Goal: Task Accomplishment & Management: Manage account settings

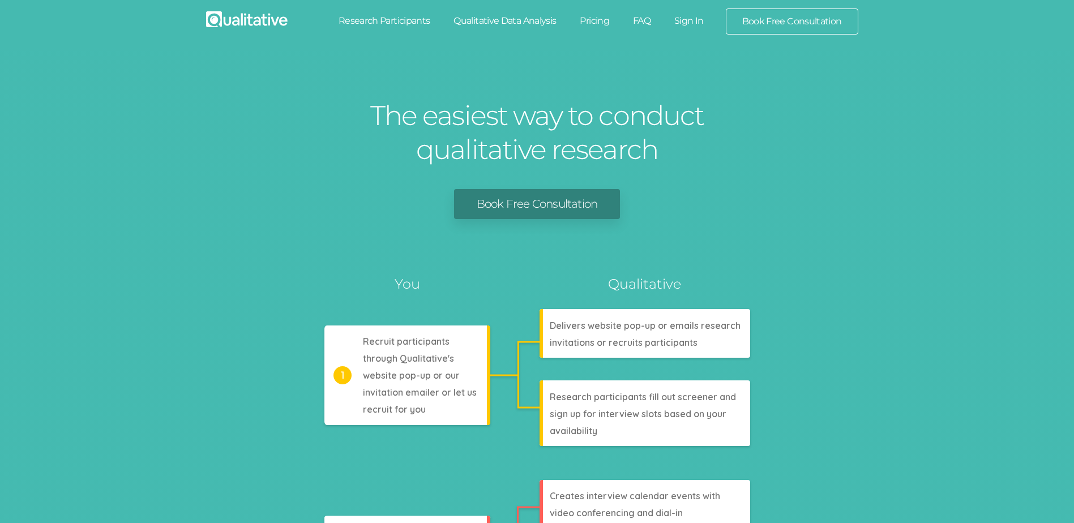
click at [684, 16] on link "Sign In" at bounding box center [688, 20] width 53 height 25
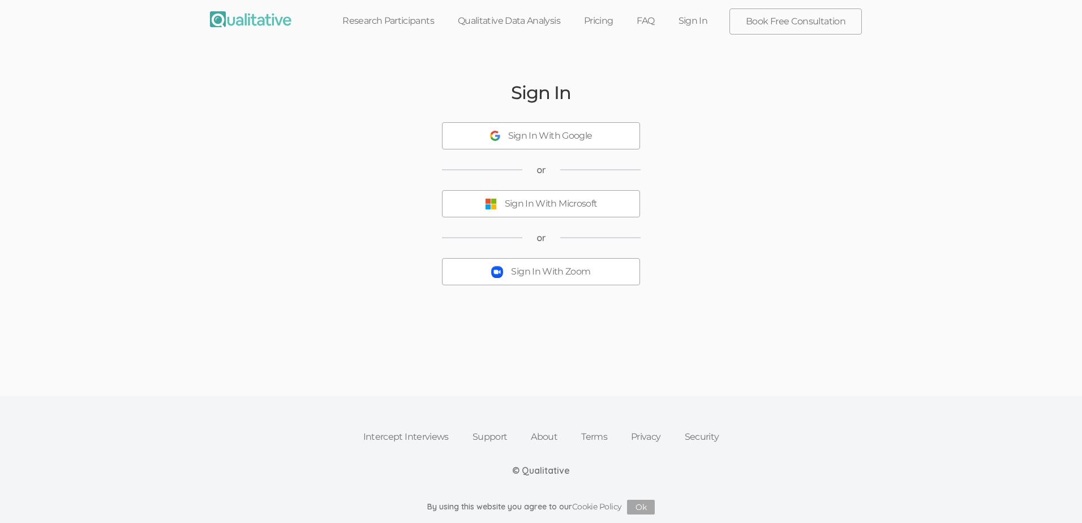
click at [544, 281] on button "Sign In With Zoom" at bounding box center [541, 271] width 198 height 27
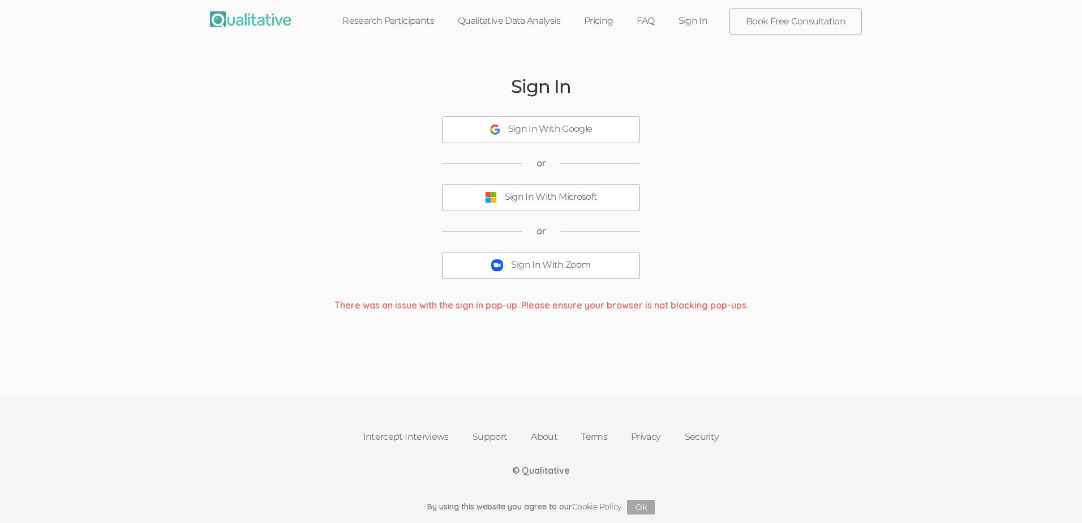
click at [551, 265] on div "Sign In With Zoom" at bounding box center [550, 265] width 79 height 13
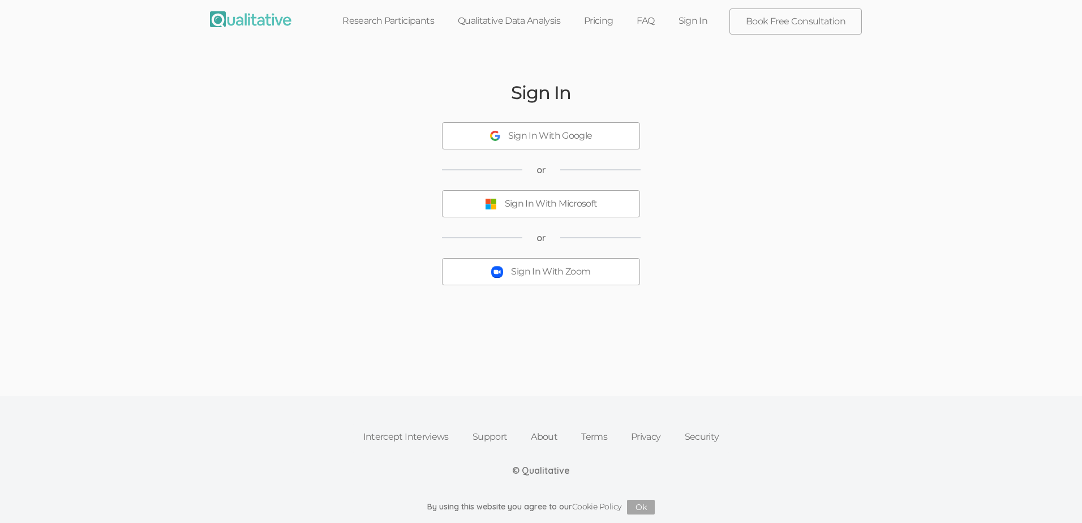
click at [542, 271] on div "Sign In With Zoom" at bounding box center [550, 271] width 79 height 13
click at [571, 271] on div "Sign In With Zoom" at bounding box center [550, 271] width 79 height 13
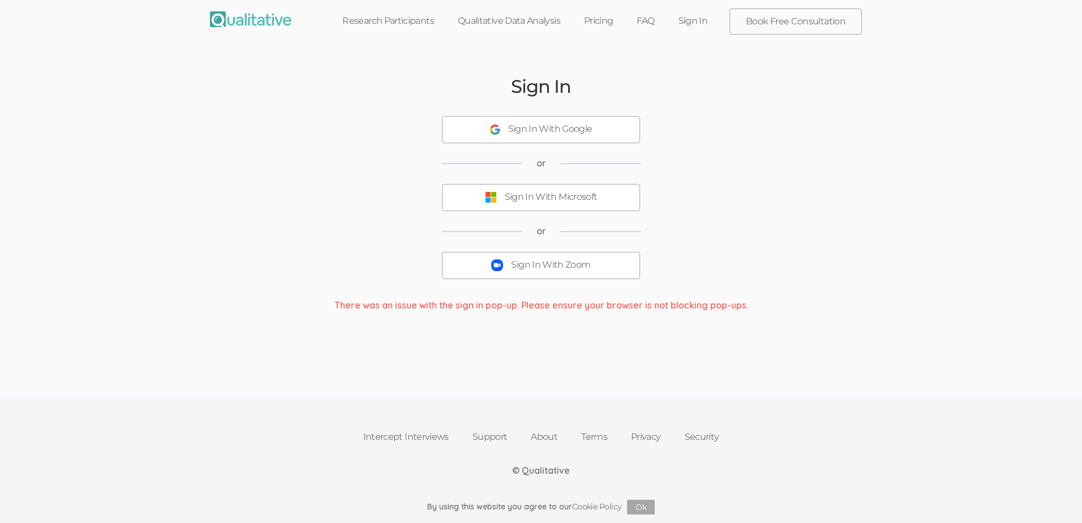
click at [537, 269] on div "Sign In With Zoom" at bounding box center [550, 265] width 79 height 13
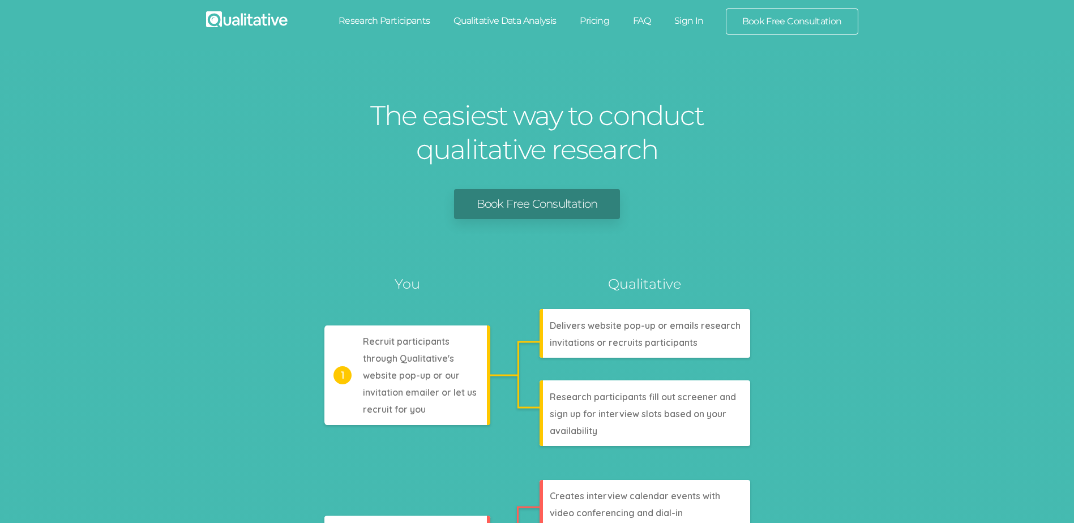
click at [683, 20] on link "Sign In" at bounding box center [688, 20] width 53 height 25
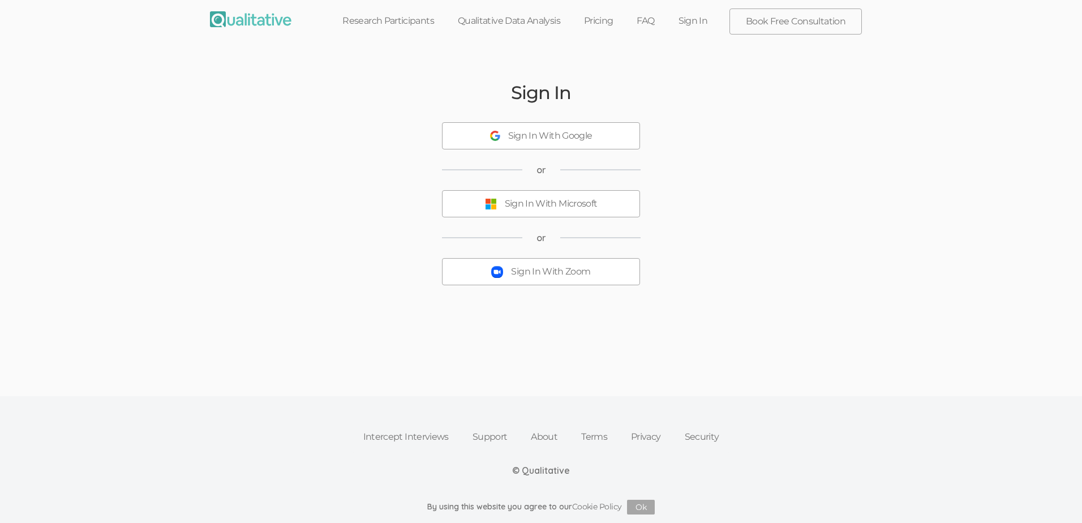
click at [541, 274] on div "Sign In With Zoom" at bounding box center [550, 271] width 79 height 13
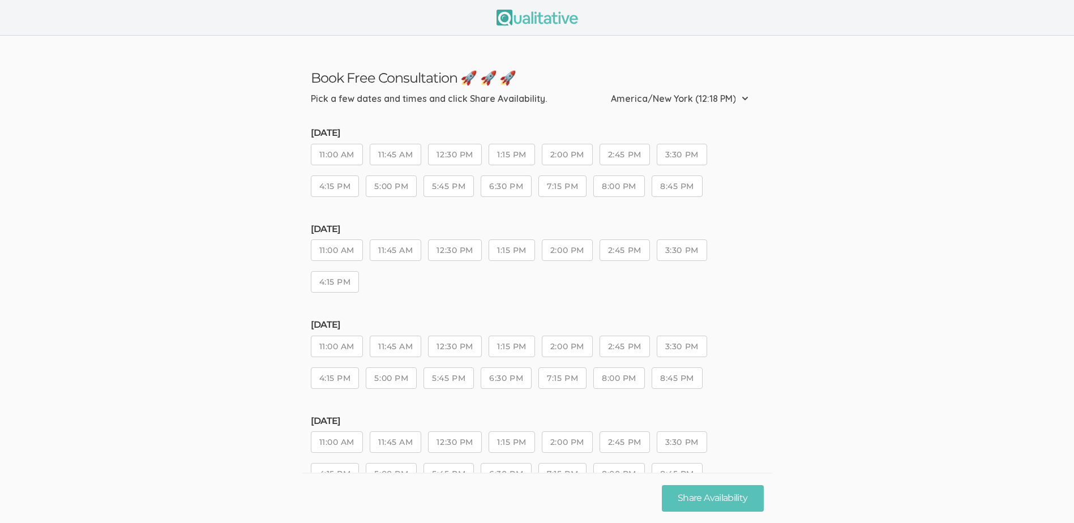
scroll to position [57, 0]
